Goal: Transaction & Acquisition: Book appointment/travel/reservation

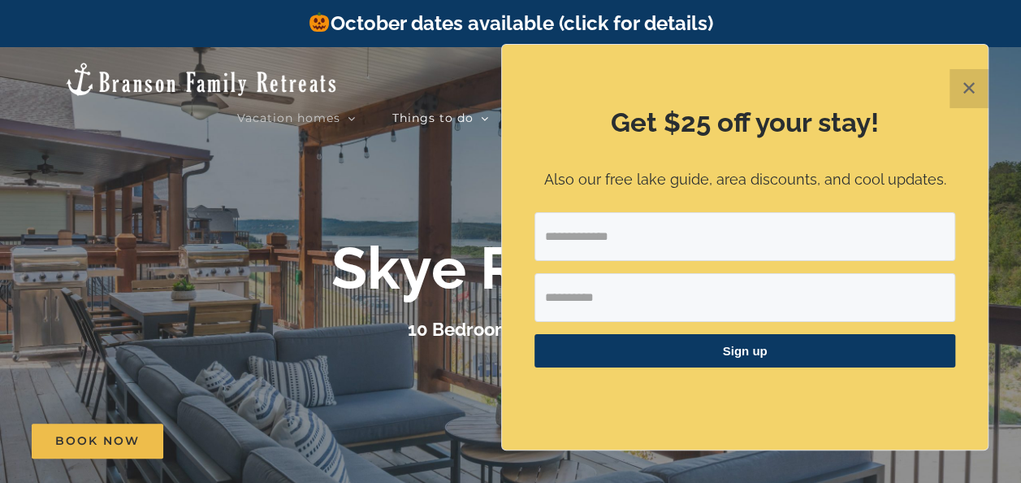
click at [962, 93] on button "✕" at bounding box center [969, 88] width 39 height 39
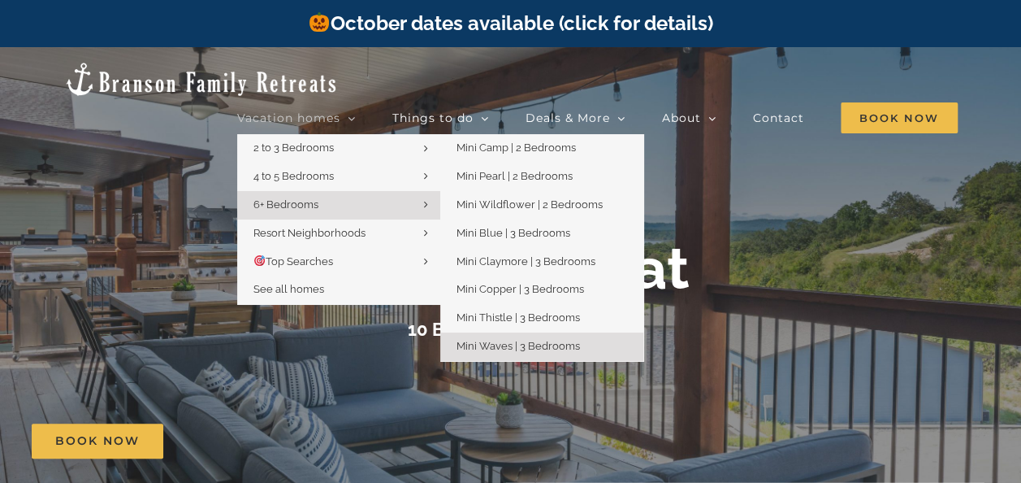
click at [500, 340] on span "Mini Waves | 3 Bedrooms" at bounding box center [518, 346] width 123 height 12
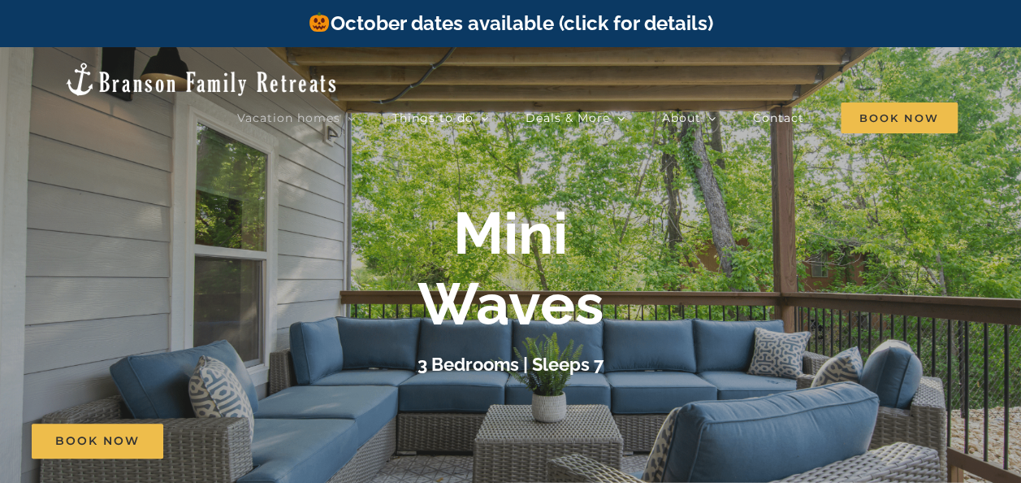
click at [916, 237] on div "Mini Waves 3 Bedrooms | Sleeps 7" at bounding box center [510, 288] width 1021 height 180
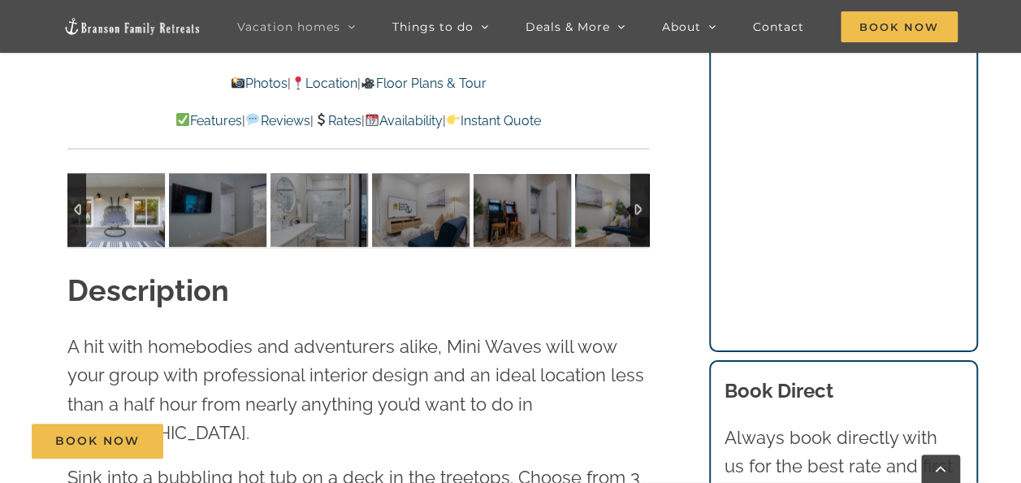
scroll to position [1485, 0]
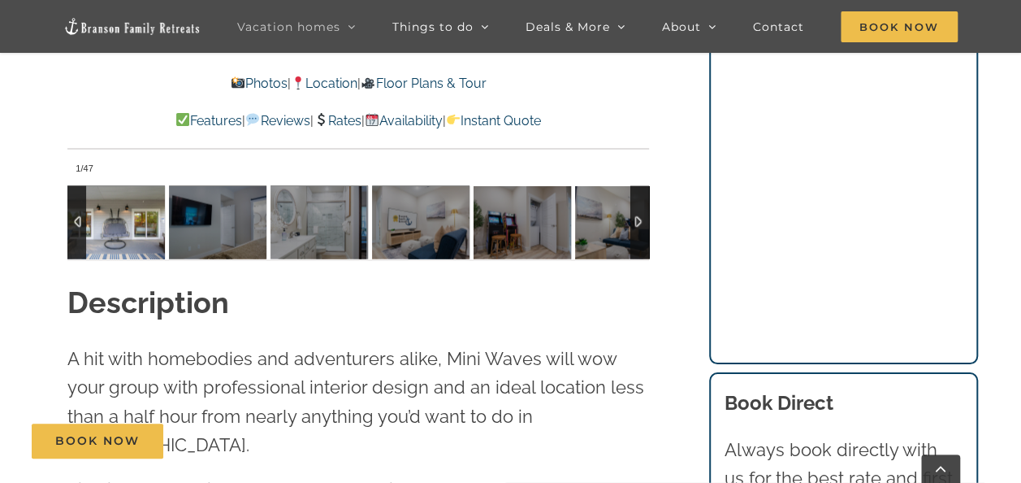
click at [132, 226] on img at bounding box center [115, 221] width 97 height 73
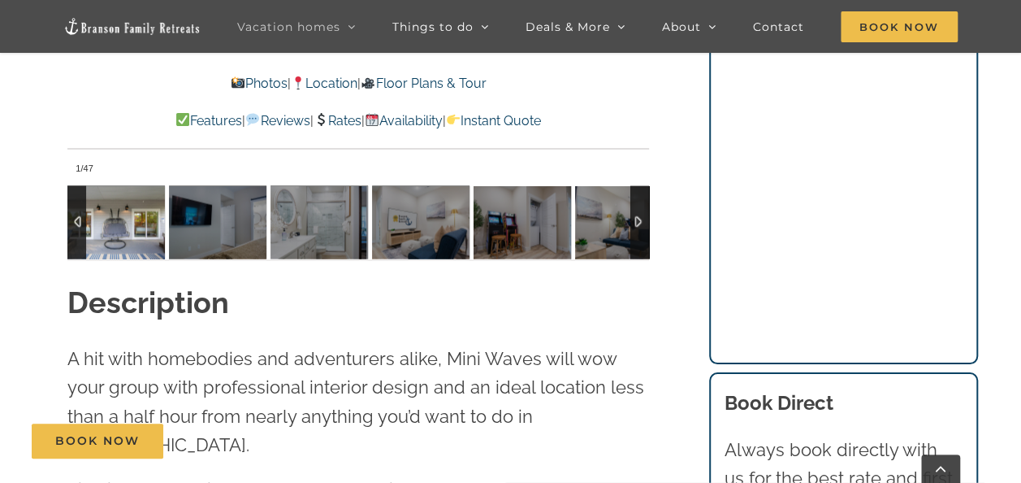
click at [132, 226] on img at bounding box center [115, 221] width 97 height 73
click at [239, 86] on link "Photos" at bounding box center [259, 83] width 57 height 15
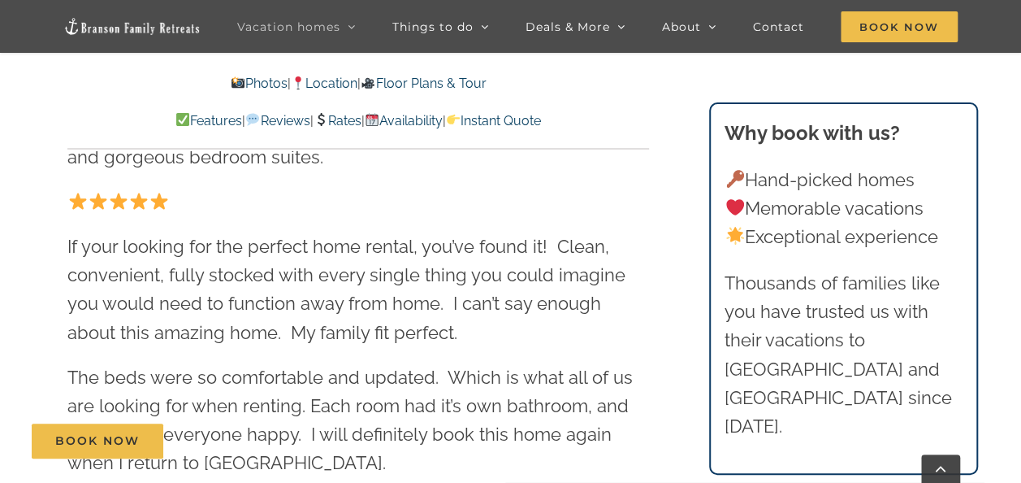
click at [245, 80] on link "Photos" at bounding box center [259, 83] width 57 height 15
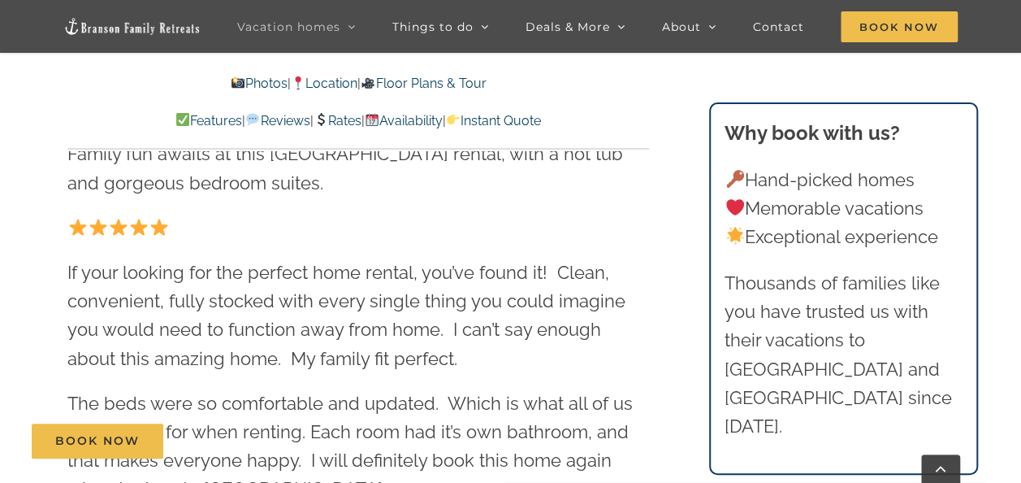
scroll to position [588, 0]
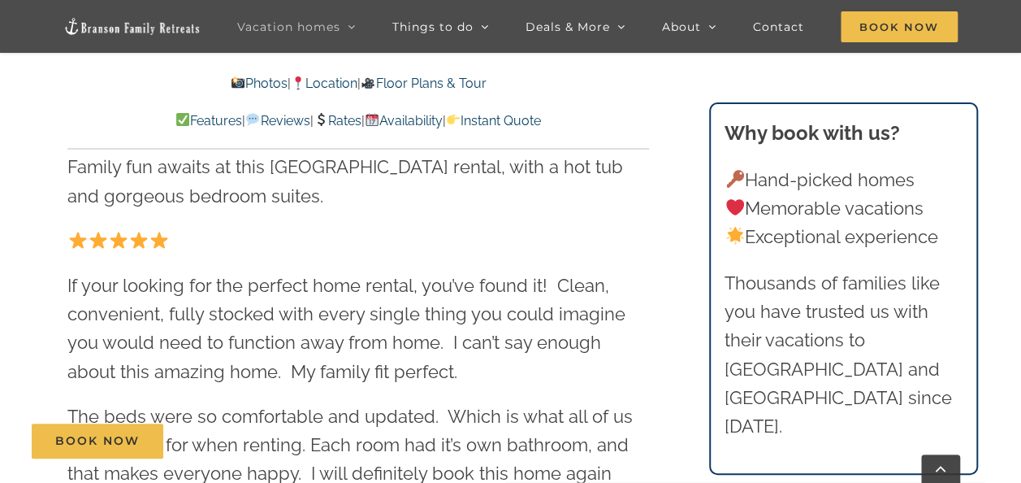
click at [474, 81] on link "Floor Plans & Tour" at bounding box center [423, 83] width 125 height 15
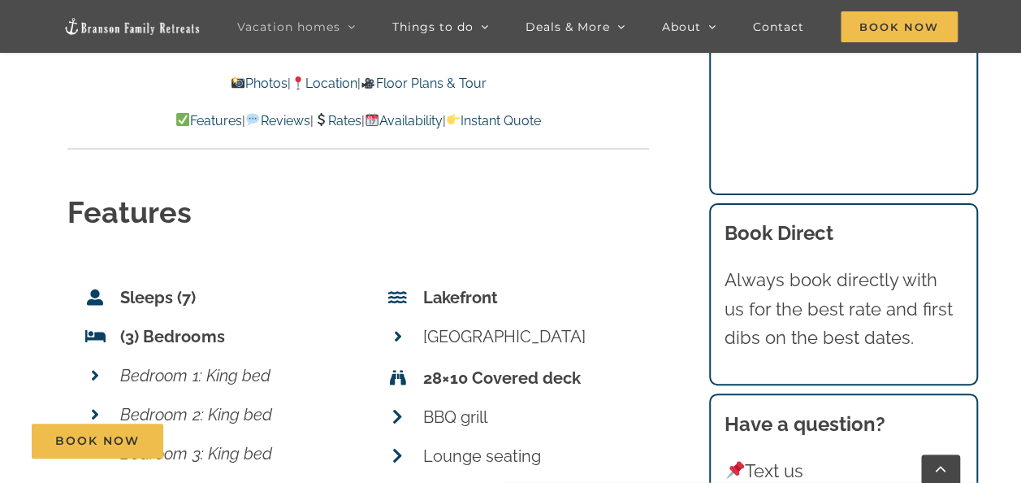
click at [474, 81] on link "Floor Plans & Tour" at bounding box center [423, 83] width 125 height 15
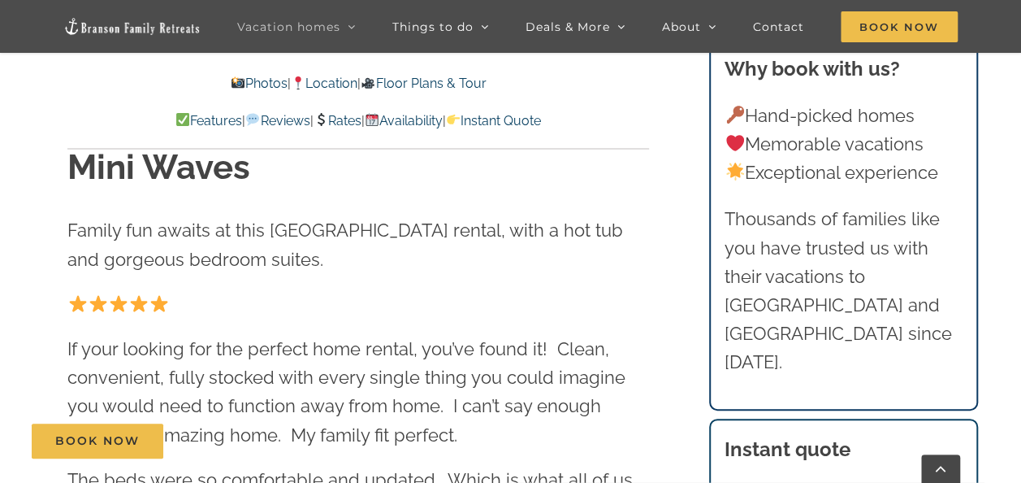
scroll to position [538, 0]
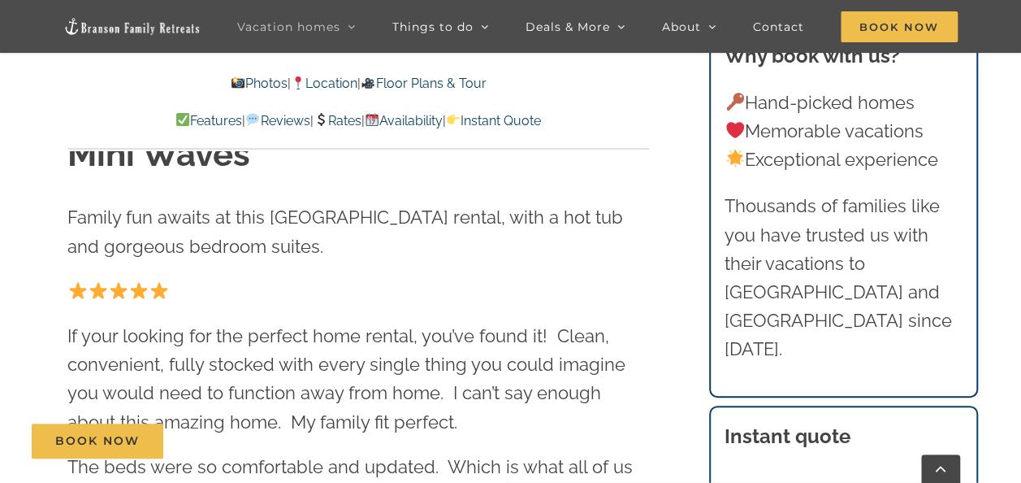
click at [342, 123] on link "Rates" at bounding box center [338, 120] width 48 height 15
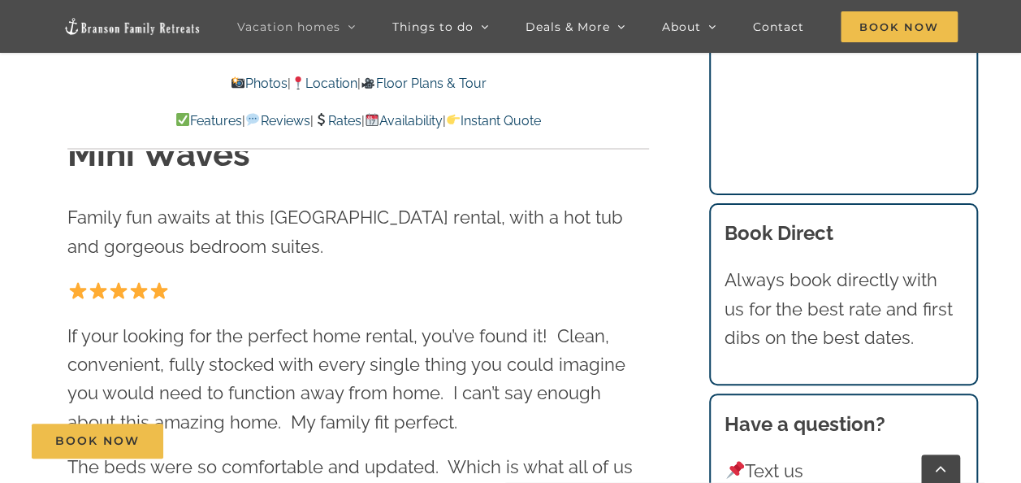
scroll to position [8087, 0]
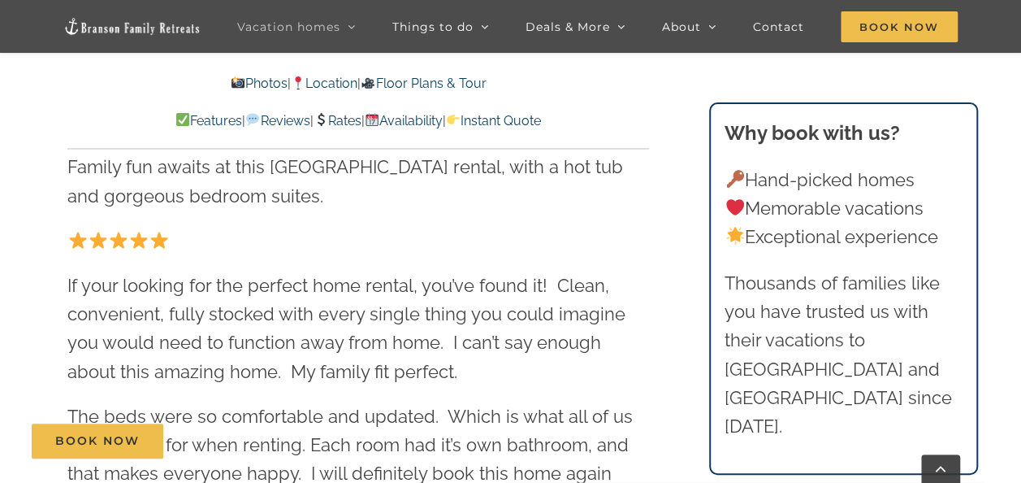
scroll to position [1485, 0]
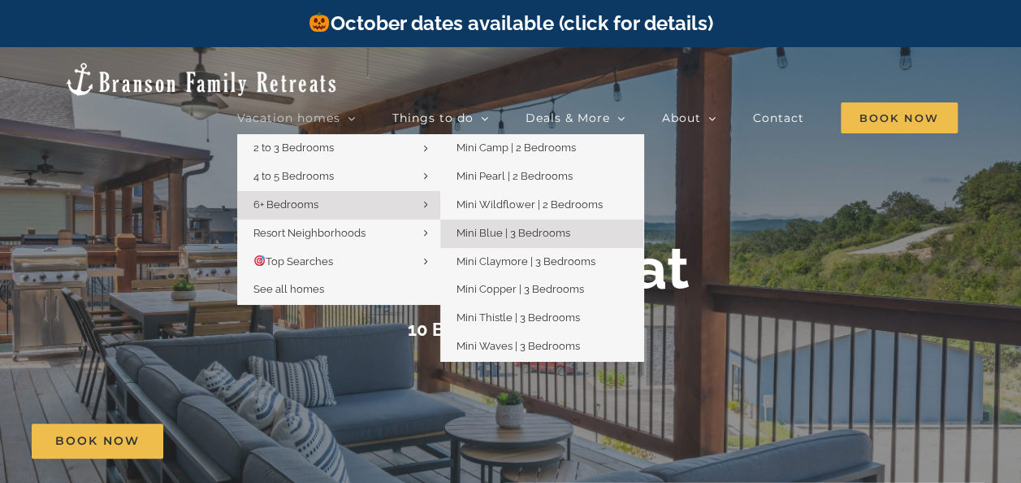
click at [539, 219] on link "Mini Blue | 3 Bedrooms" at bounding box center [541, 233] width 203 height 28
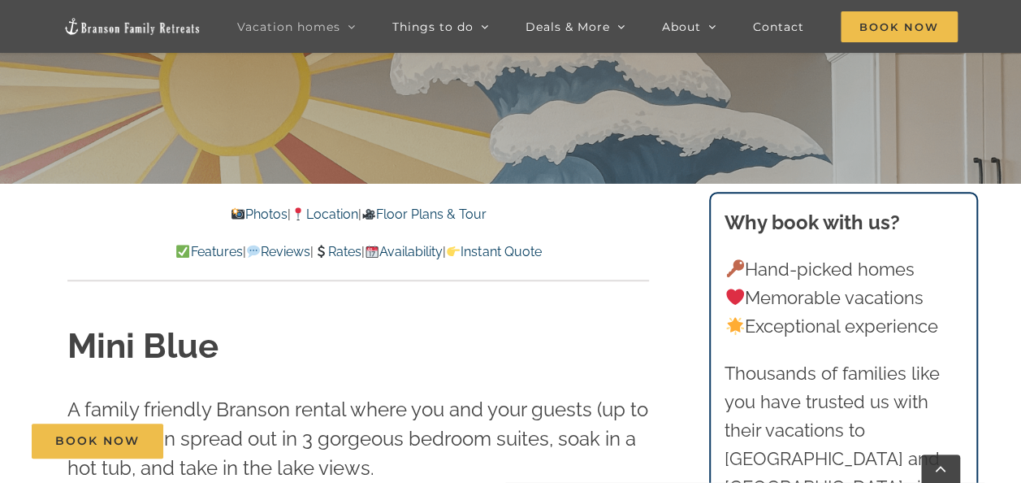
scroll to position [358, 0]
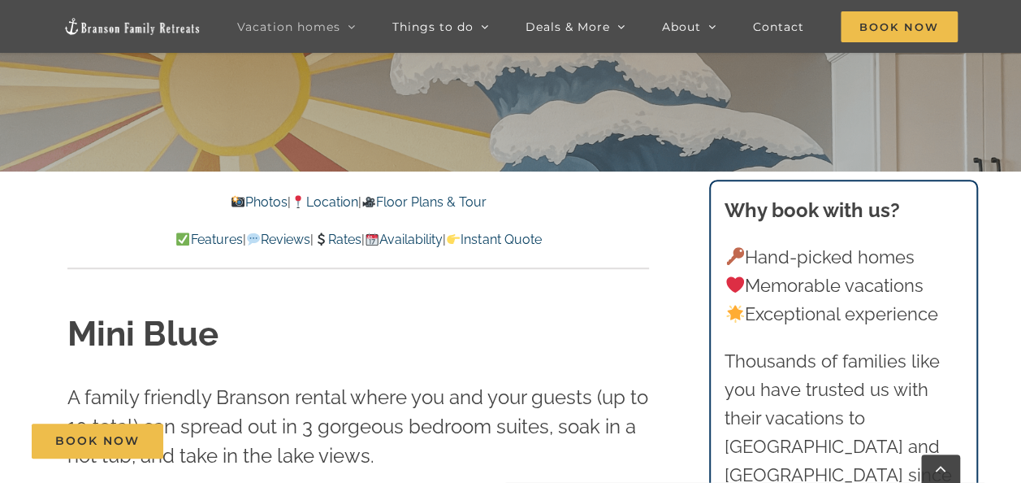
click at [440, 237] on link "Availability" at bounding box center [404, 239] width 78 height 15
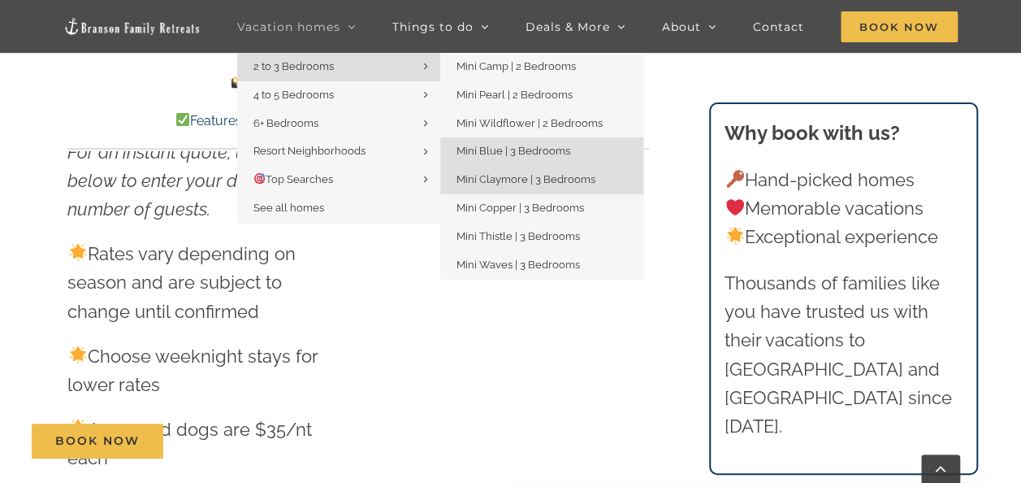
click at [489, 183] on span "Mini Claymore | 3 Bedrooms" at bounding box center [526, 179] width 139 height 12
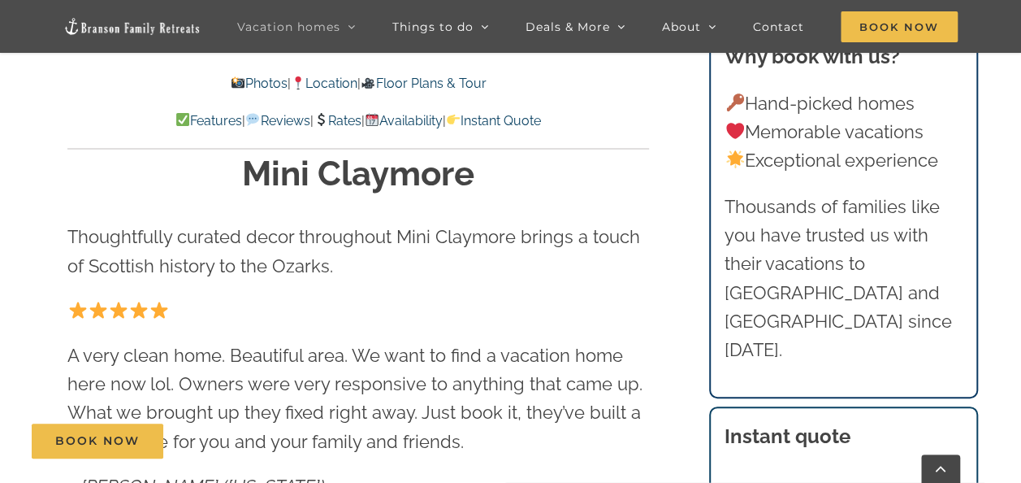
scroll to position [534, 0]
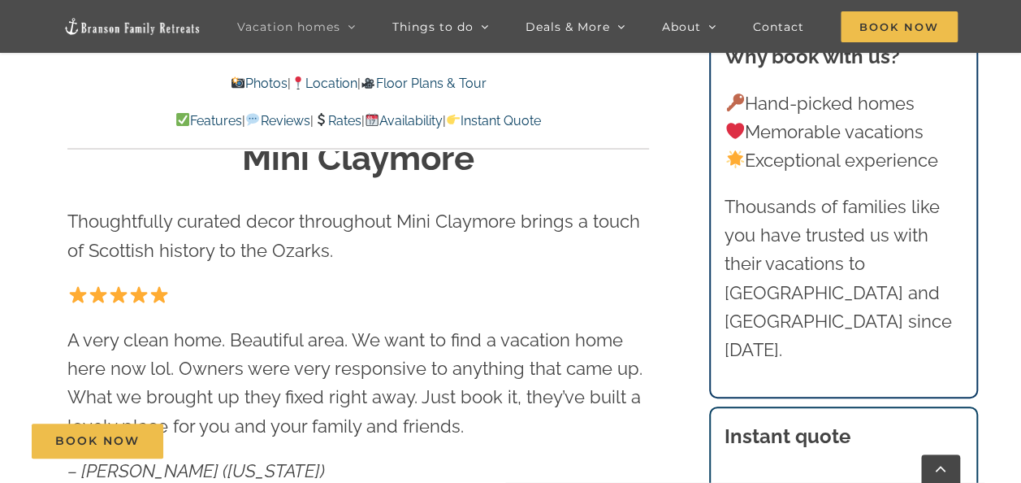
click at [443, 122] on link "Availability" at bounding box center [404, 120] width 78 height 15
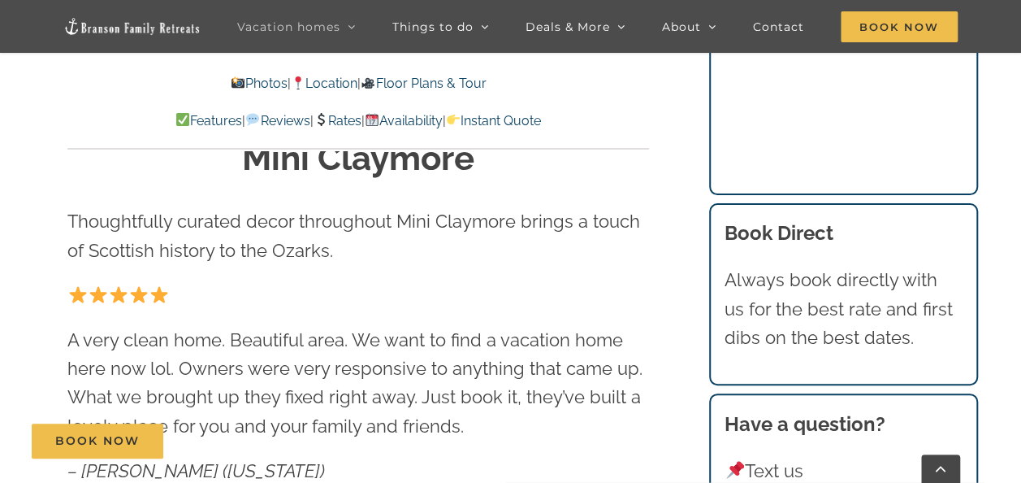
scroll to position [10102, 0]
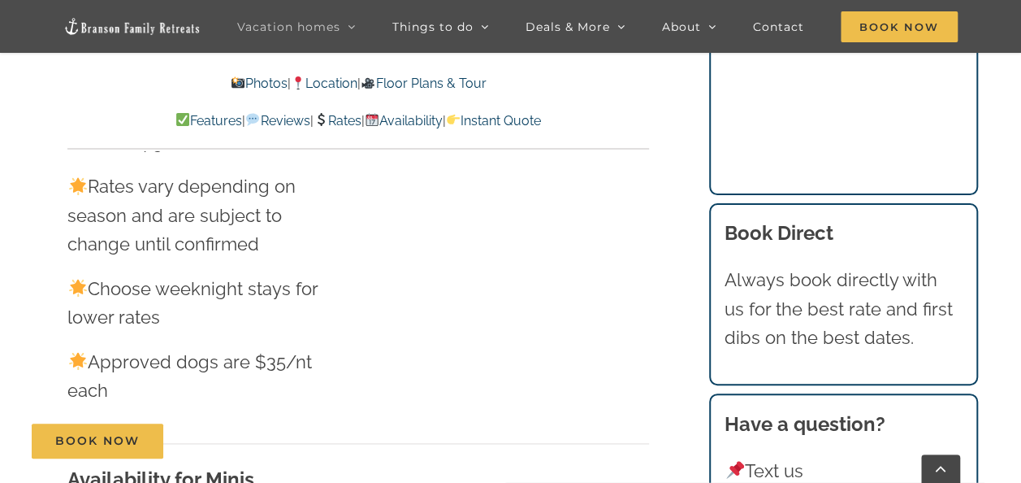
click at [342, 125] on link "Rates" at bounding box center [338, 120] width 48 height 15
click at [343, 120] on link "Rates" at bounding box center [338, 120] width 48 height 15
click at [348, 120] on link "Rates" at bounding box center [338, 120] width 48 height 15
click at [332, 84] on link "Location" at bounding box center [324, 83] width 67 height 15
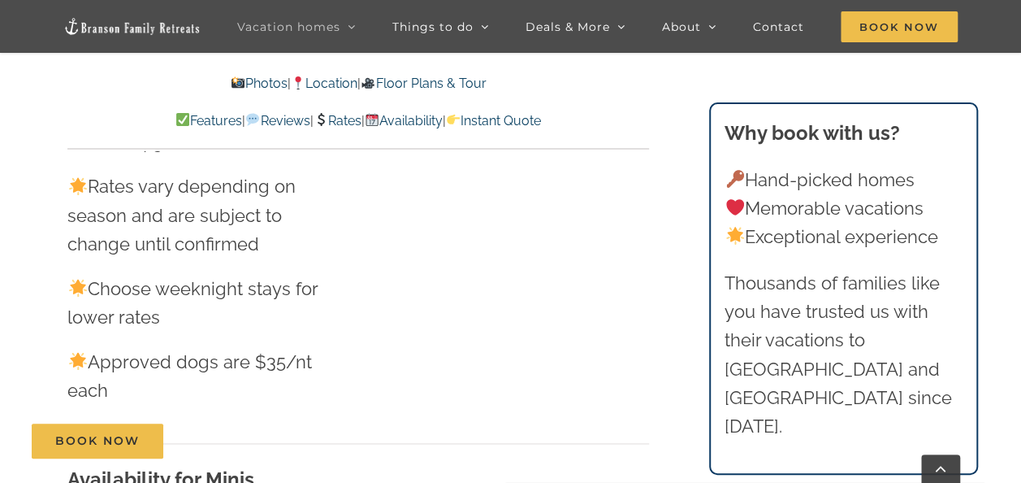
scroll to position [3089, 0]
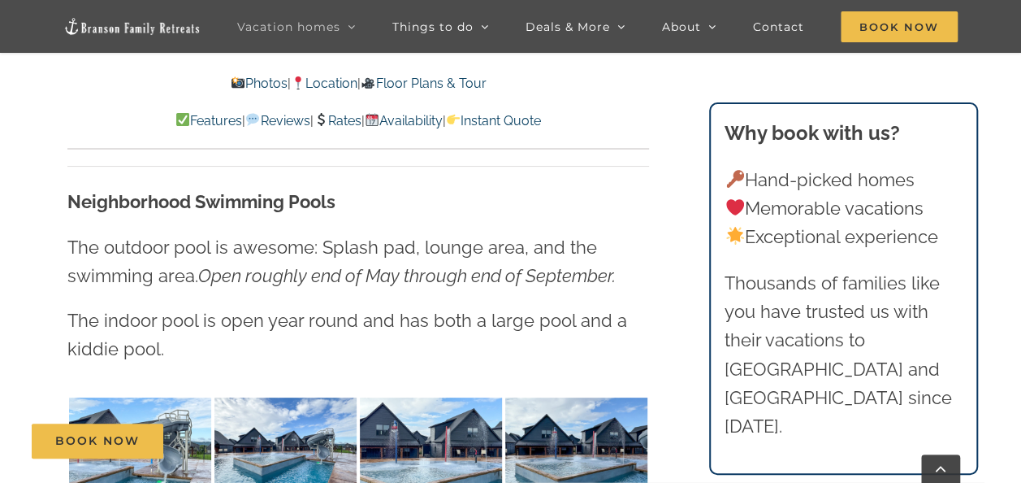
click at [409, 86] on link "Floor Plans & Tour" at bounding box center [423, 83] width 125 height 15
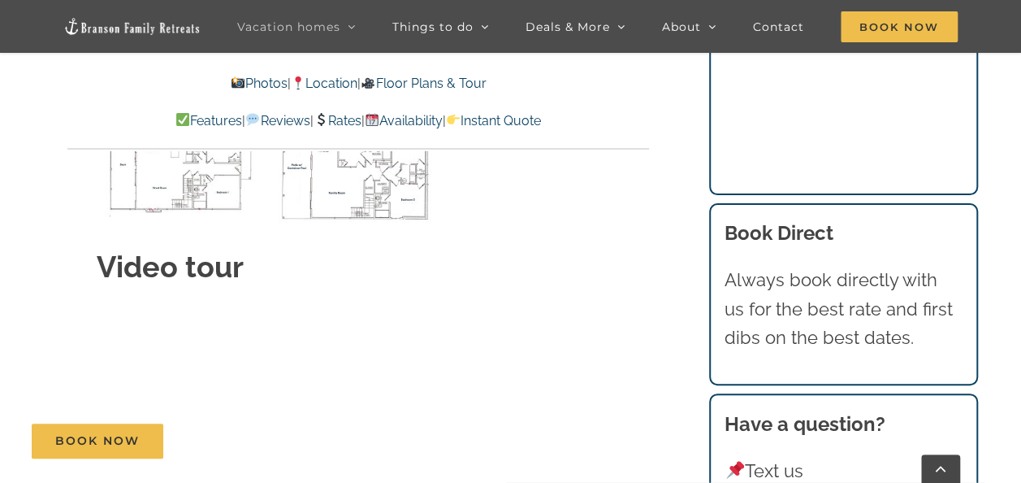
click at [359, 435] on div "Book Now" at bounding box center [523, 440] width 982 height 35
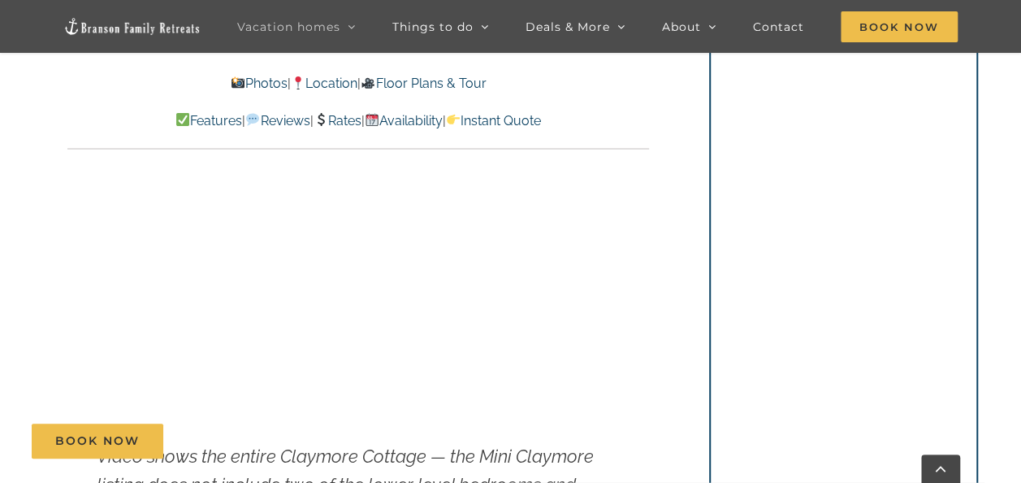
scroll to position [6353, 0]
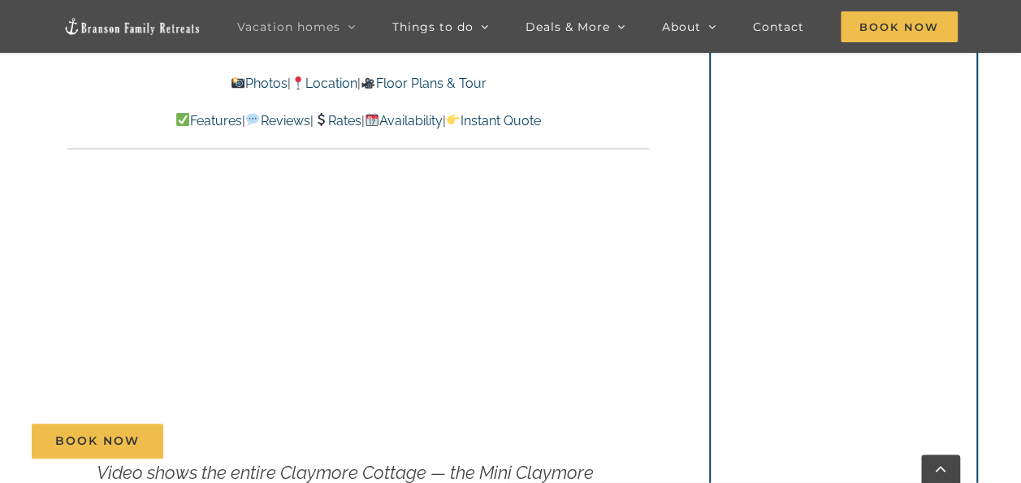
click at [347, 122] on link "Rates" at bounding box center [338, 120] width 48 height 15
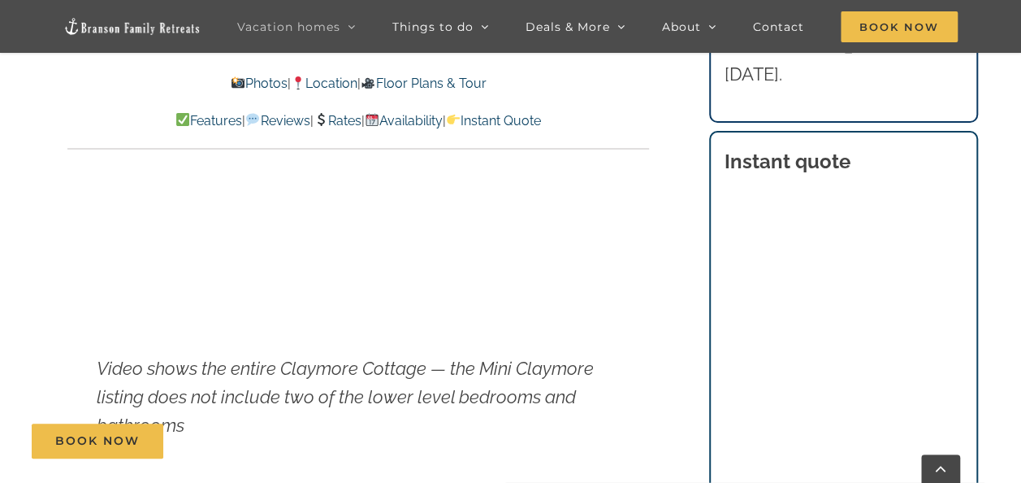
scroll to position [6462, 0]
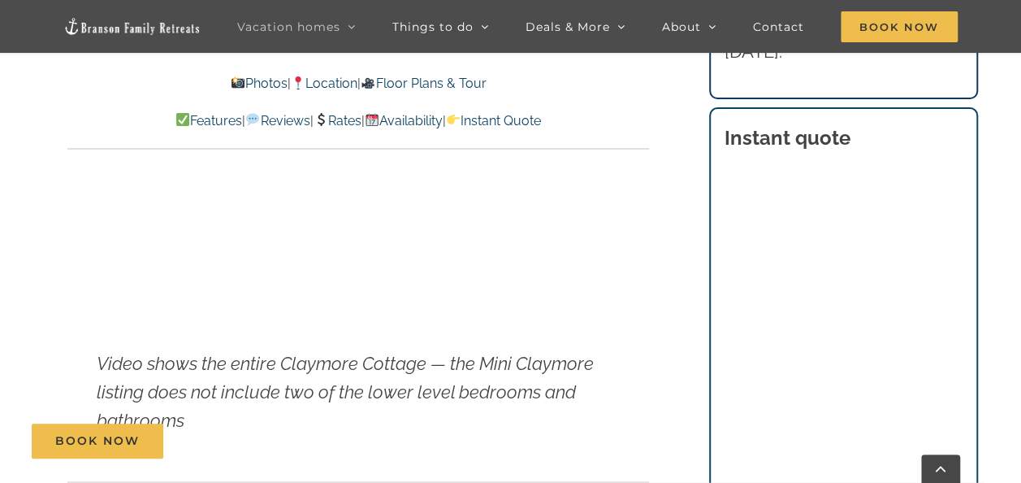
click at [1004, 351] on main "Mini Claymore Cottage at [GEOGRAPHIC_DATA] | Branson Family Retreats [PERSON_NA…" at bounding box center [510, 66] width 1021 height 11999
